Goal: Information Seeking & Learning: Learn about a topic

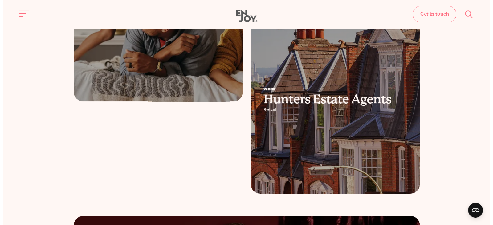
scroll to position [192, 0]
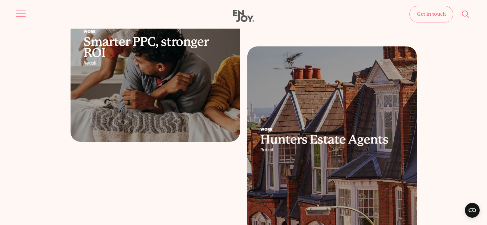
click at [15, 12] on button "Site navigation" at bounding box center [21, 13] width 13 height 13
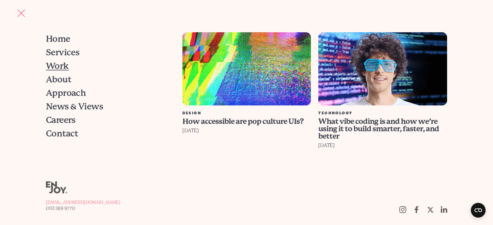
click at [61, 67] on span "Work" at bounding box center [57, 66] width 23 height 9
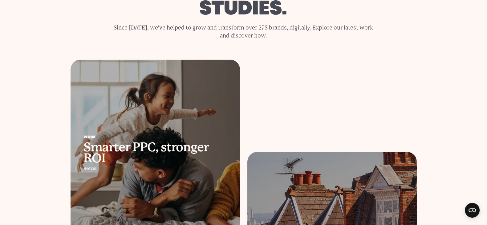
scroll to position [192, 0]
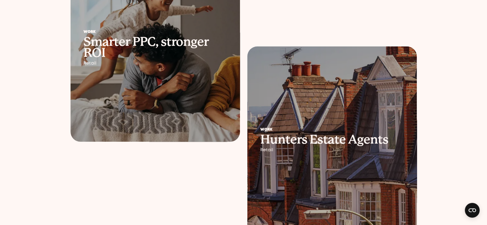
click at [371, 101] on div at bounding box center [331, 141] width 169 height 188
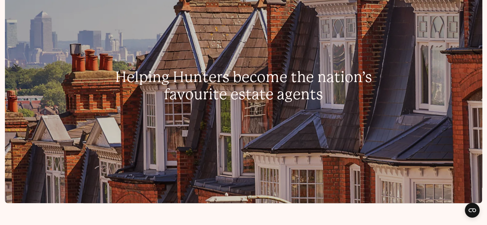
scroll to position [269, 0]
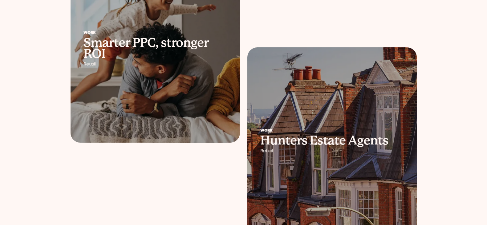
scroll to position [192, 0]
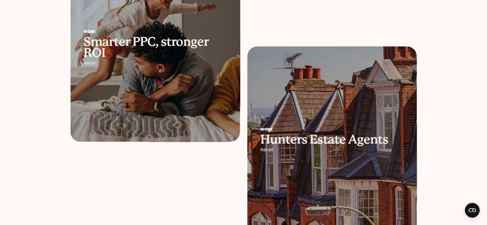
click at [163, 59] on h2 "Smarter PPC, stronger ROI" at bounding box center [155, 47] width 144 height 22
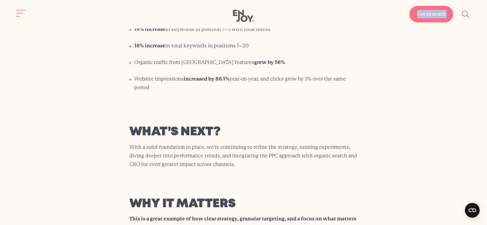
scroll to position [2882, 0]
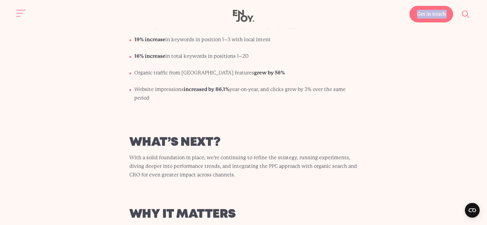
drag, startPoint x: 118, startPoint y: 18, endPoint x: 293, endPoint y: 78, distance: 185.2
copy body "loremip dol, sitametc adi Elitsedd Eius Tempo , Incididunt Utla Etdoloremagn (A…"
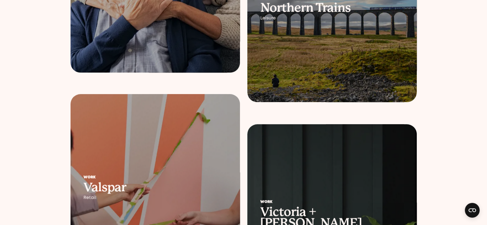
scroll to position [808, 0]
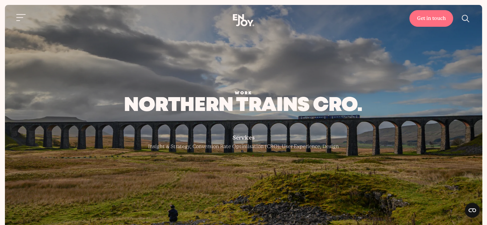
click at [105, 69] on div "Work northern trains cro. Services Insight & Strategy , Conversion Rate Optimis…" at bounding box center [243, 117] width 477 height 225
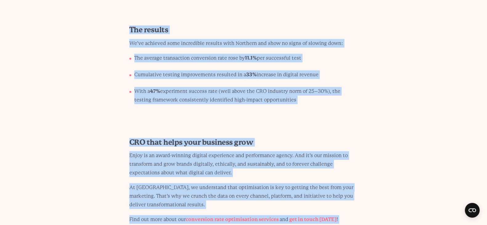
scroll to position [2570, 0]
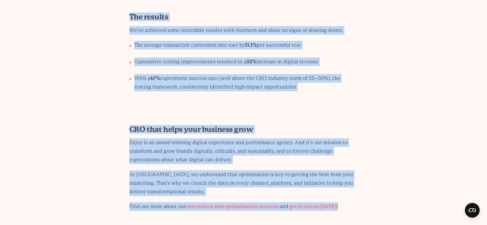
drag, startPoint x: 128, startPoint y: 90, endPoint x: 358, endPoint y: 159, distance: 240.3
copy body "Lore ipsumdol sitame con. Adipisci Elitsed & Doeiusmo , Temporinci Utla Etdolor…"
